Goal: Navigation & Orientation: Find specific page/section

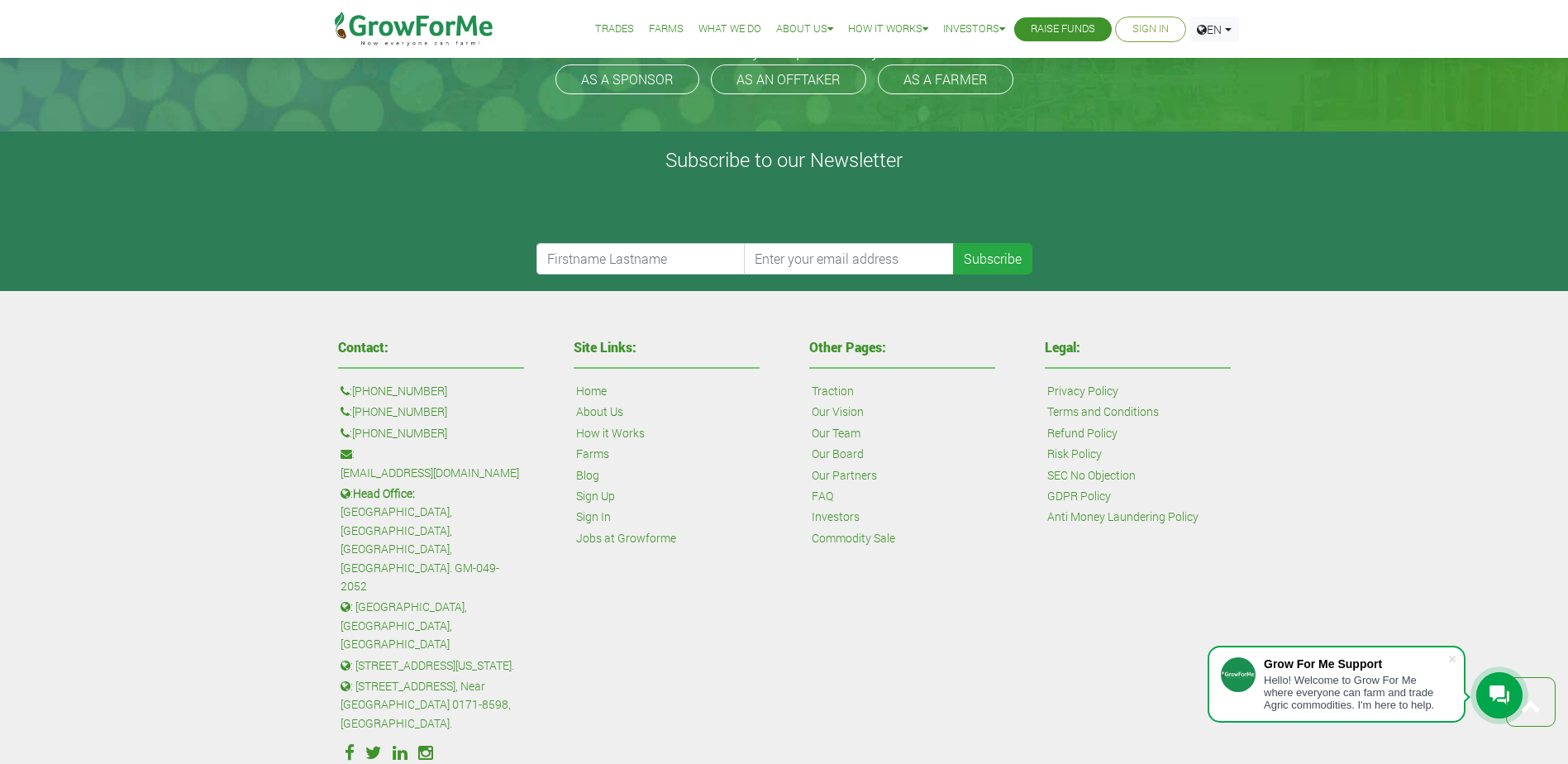
scroll to position [3957, 0]
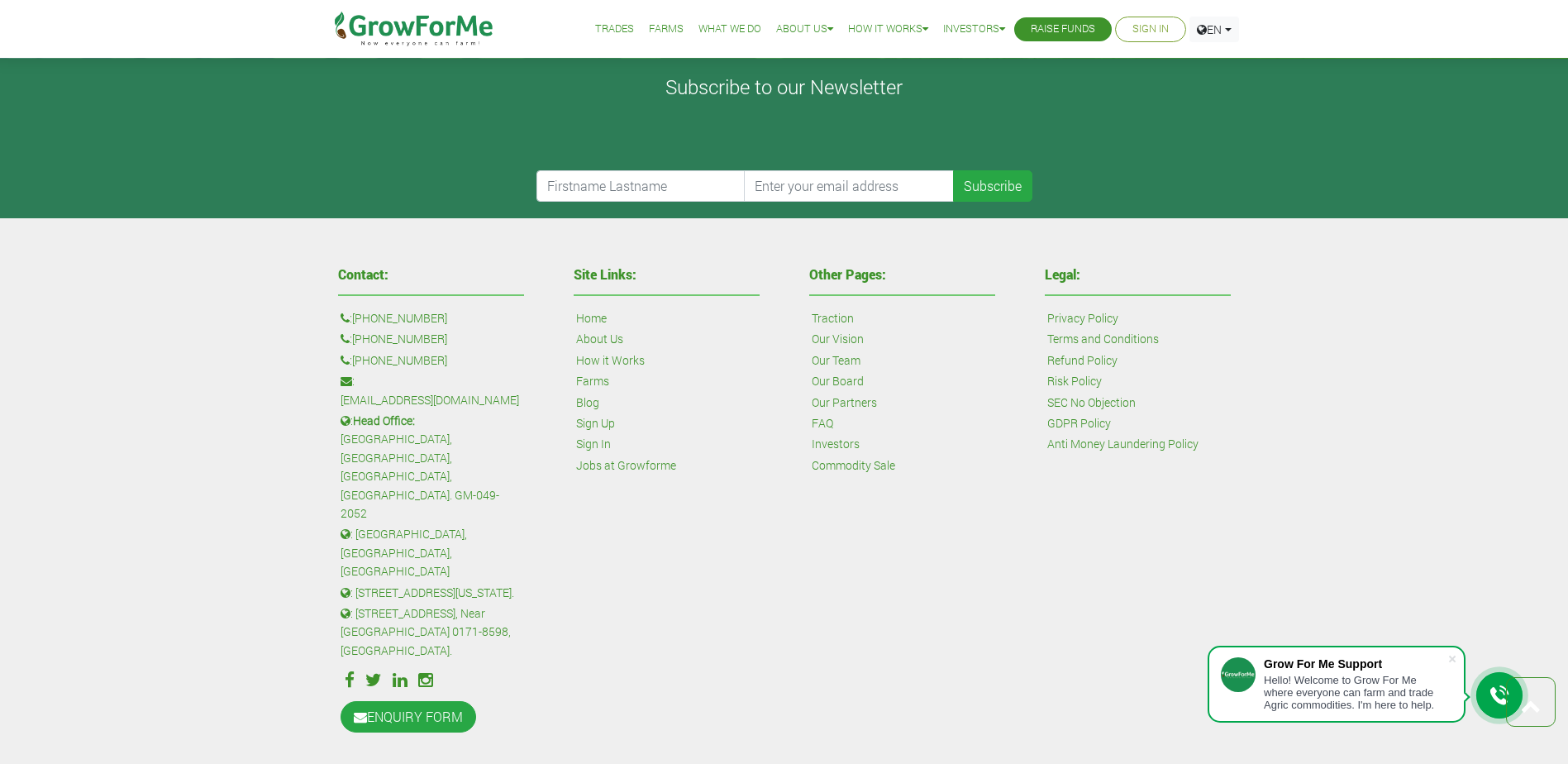
click at [595, 28] on link "Trades" at bounding box center [614, 30] width 39 height 18
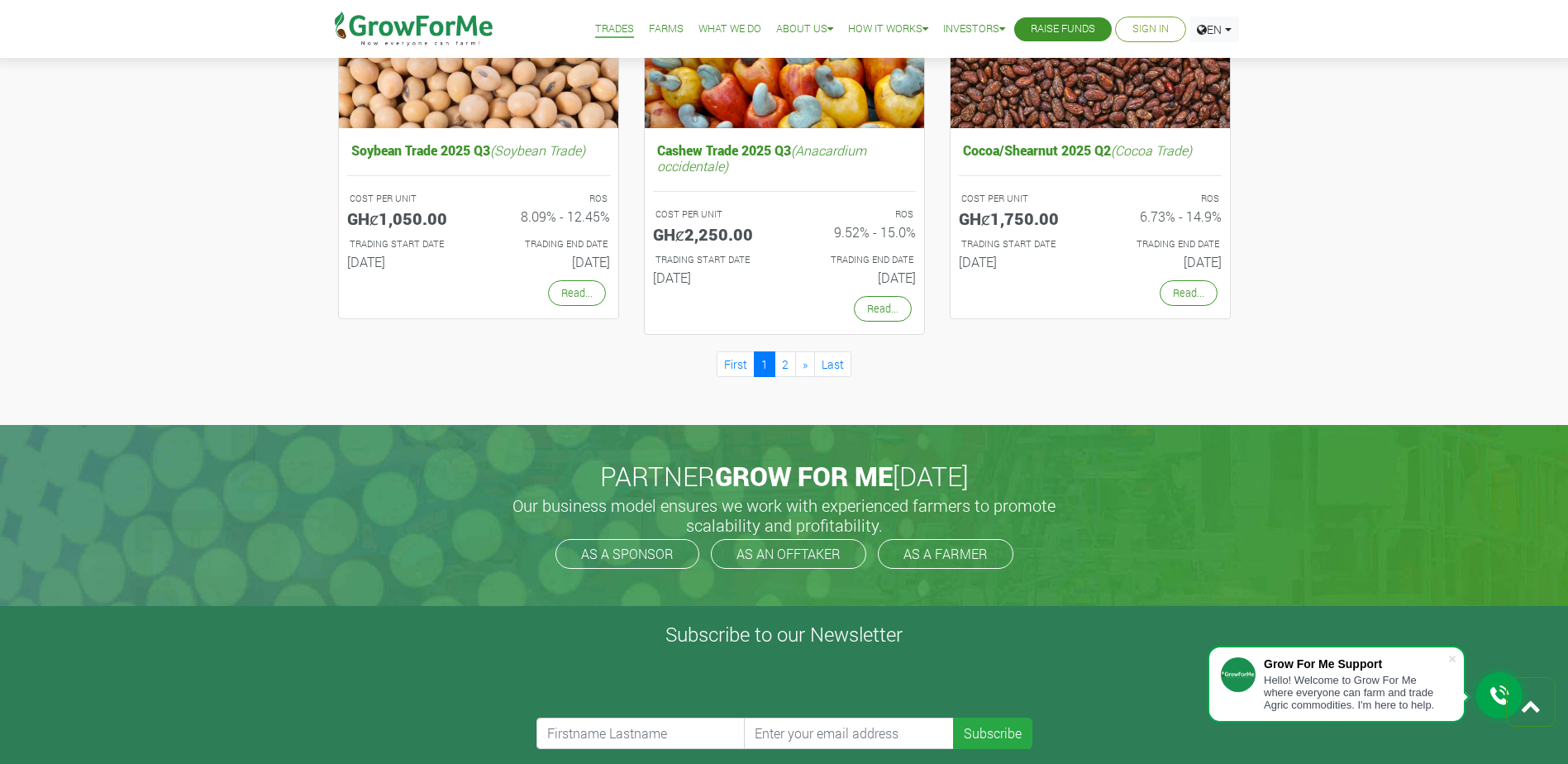
scroll to position [1572, 0]
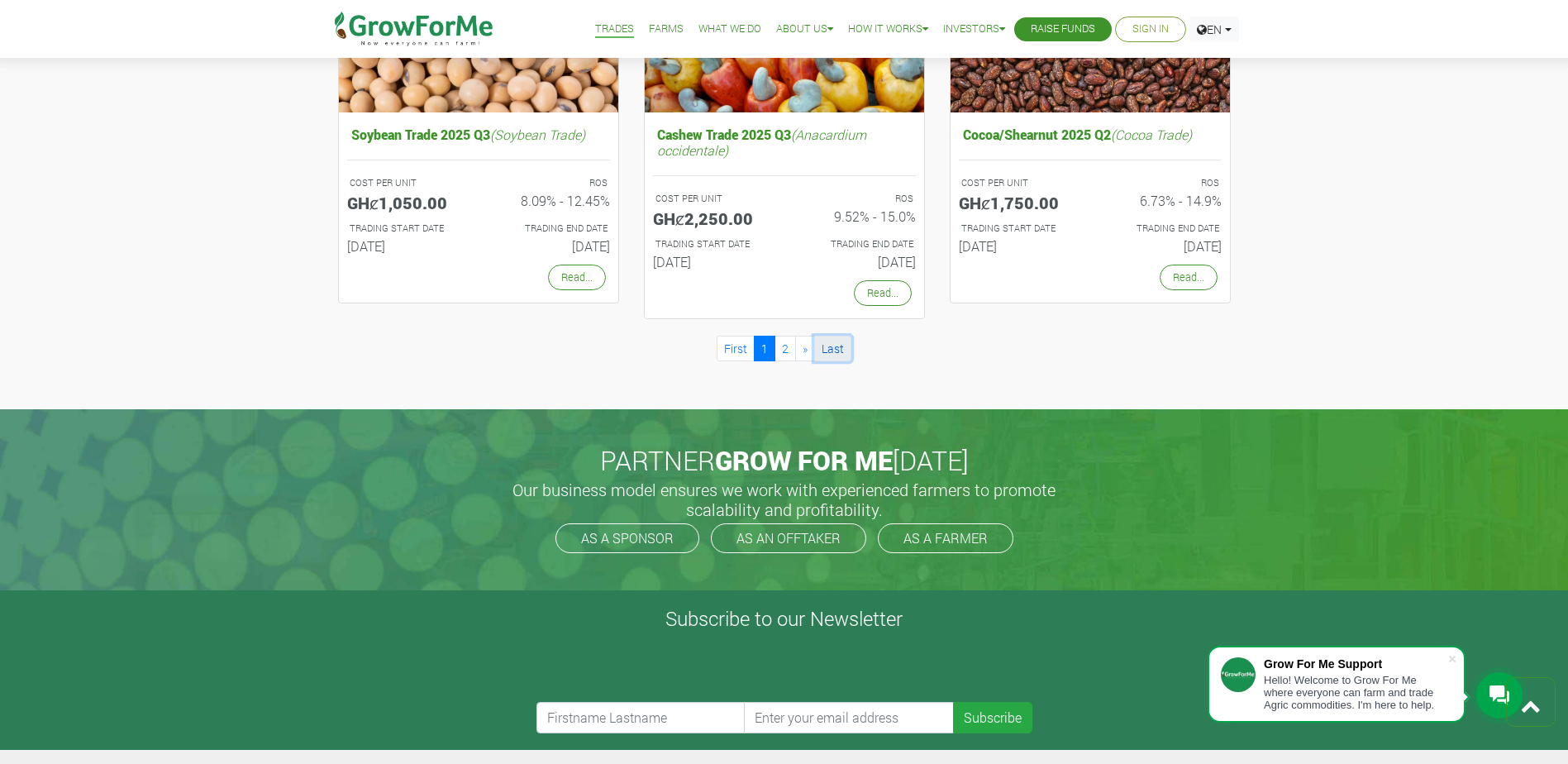
click at [818, 353] on link "Last" at bounding box center [833, 348] width 38 height 26
